Goal: Information Seeking & Learning: Learn about a topic

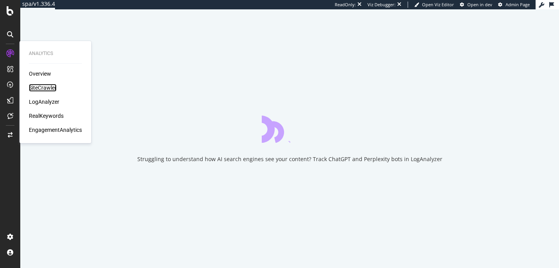
click at [44, 90] on div "SiteCrawler" at bounding box center [43, 88] width 28 height 8
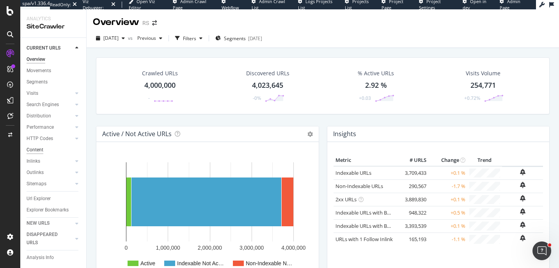
click at [41, 149] on div "Content" at bounding box center [35, 150] width 17 height 8
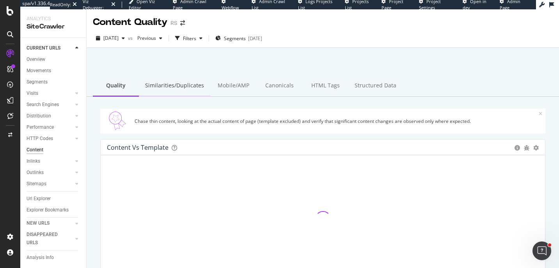
click at [176, 90] on div "Similarities/Duplicates" at bounding box center [174, 85] width 71 height 21
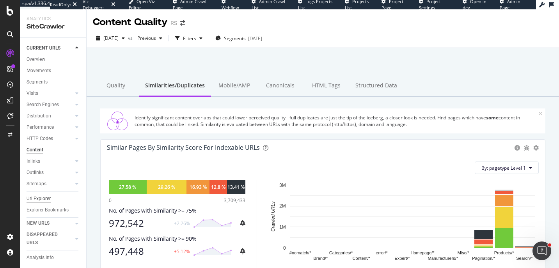
click at [36, 197] on div "Url Explorer" at bounding box center [39, 199] width 24 height 8
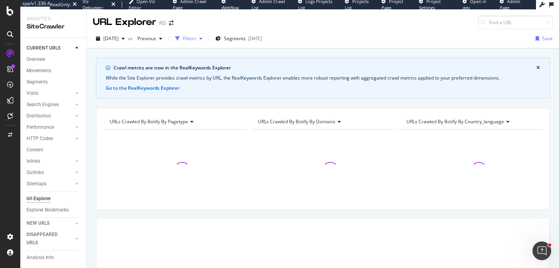
click at [196, 40] on div "Filters" at bounding box center [189, 38] width 13 height 7
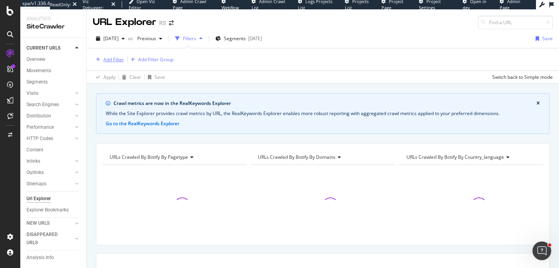
click at [114, 62] on div "Add Filter" at bounding box center [113, 59] width 21 height 7
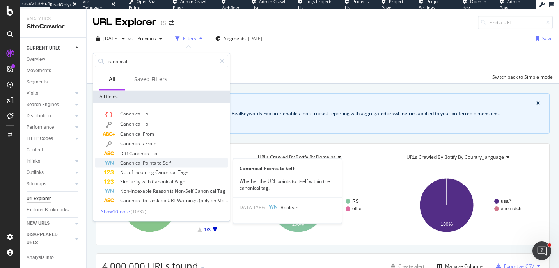
type input "canoncal"
click at [160, 162] on span "to" at bounding box center [159, 163] width 5 height 7
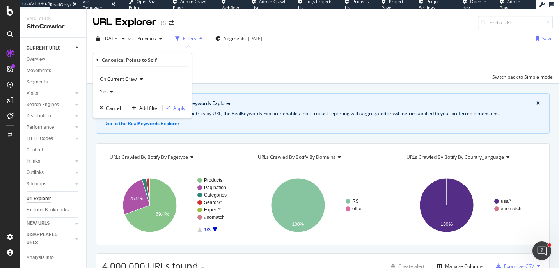
click at [106, 92] on span "Yes" at bounding box center [104, 91] width 8 height 7
click at [106, 113] on div "No" at bounding box center [142, 118] width 83 height 10
click at [172, 106] on div "button" at bounding box center [168, 108] width 11 height 5
